Goal: Information Seeking & Learning: Learn about a topic

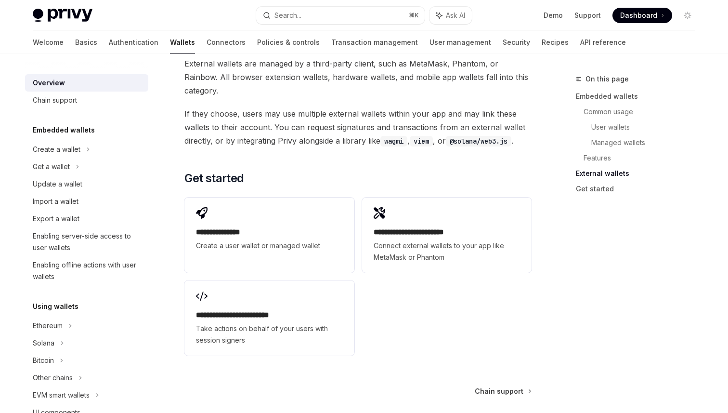
scroll to position [1504, 0]
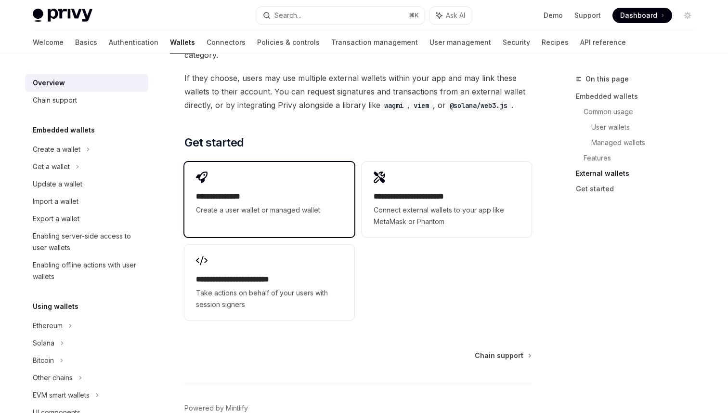
click at [257, 204] on span "Create a user wallet or managed wallet" at bounding box center [269, 210] width 146 height 12
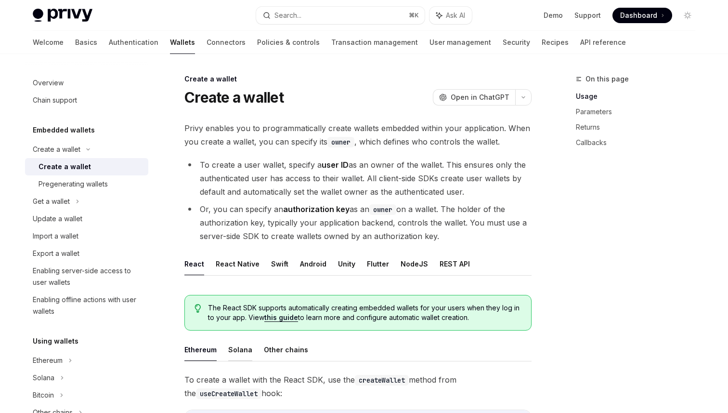
click at [236, 352] on button "Solana" at bounding box center [240, 349] width 24 height 23
type textarea "*"
